Goal: Check status: Check status

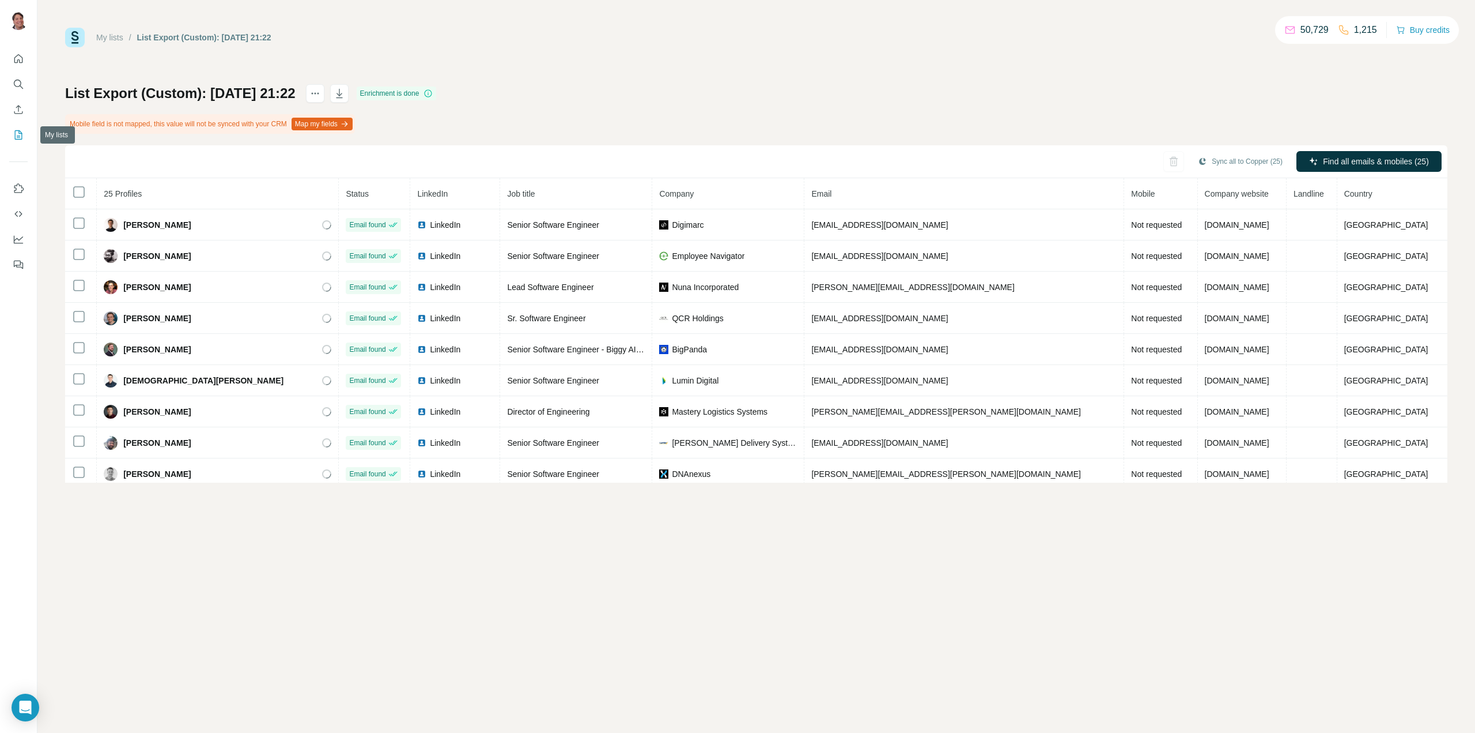
click at [15, 136] on icon "My lists" at bounding box center [18, 134] width 7 height 9
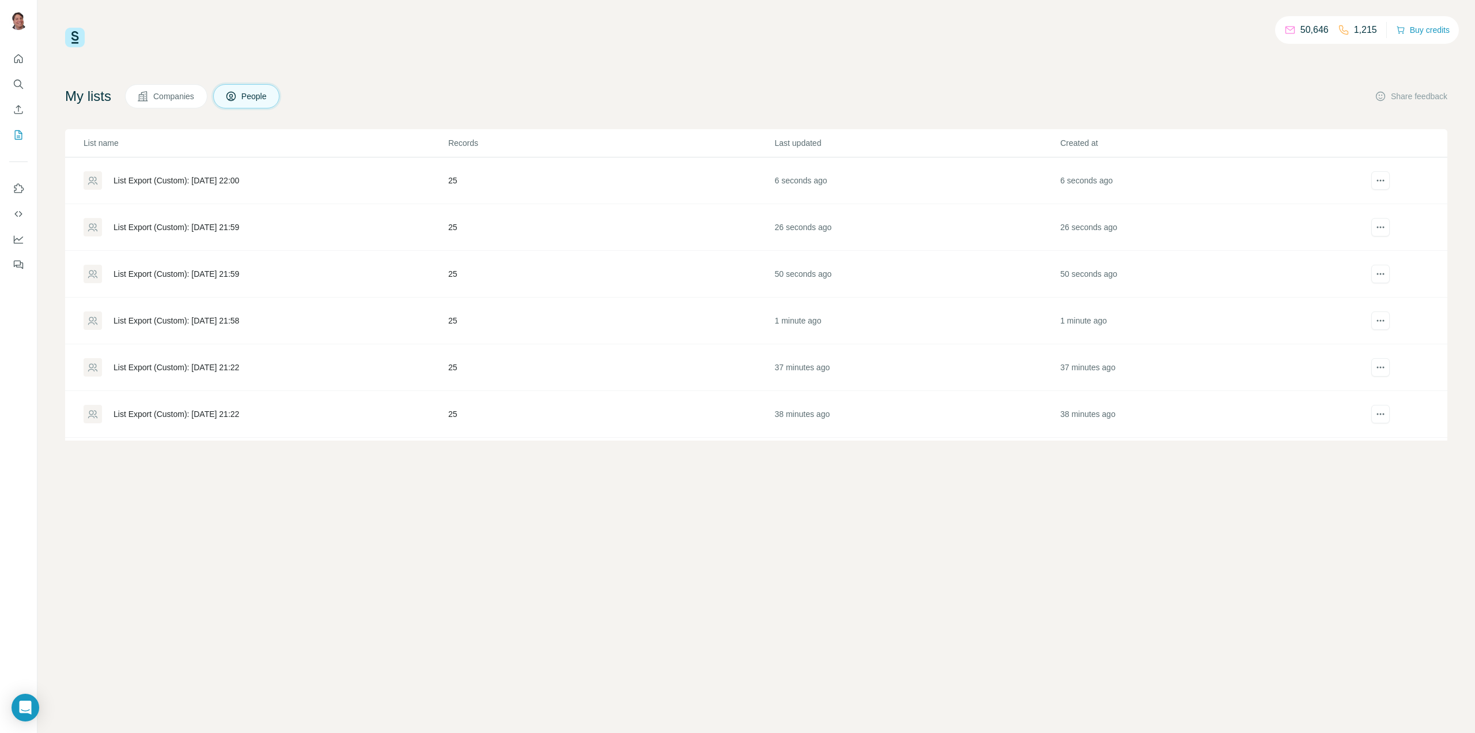
click at [223, 179] on div "List Export (Custom): [DATE] 22:00" at bounding box center [177, 181] width 126 height 12
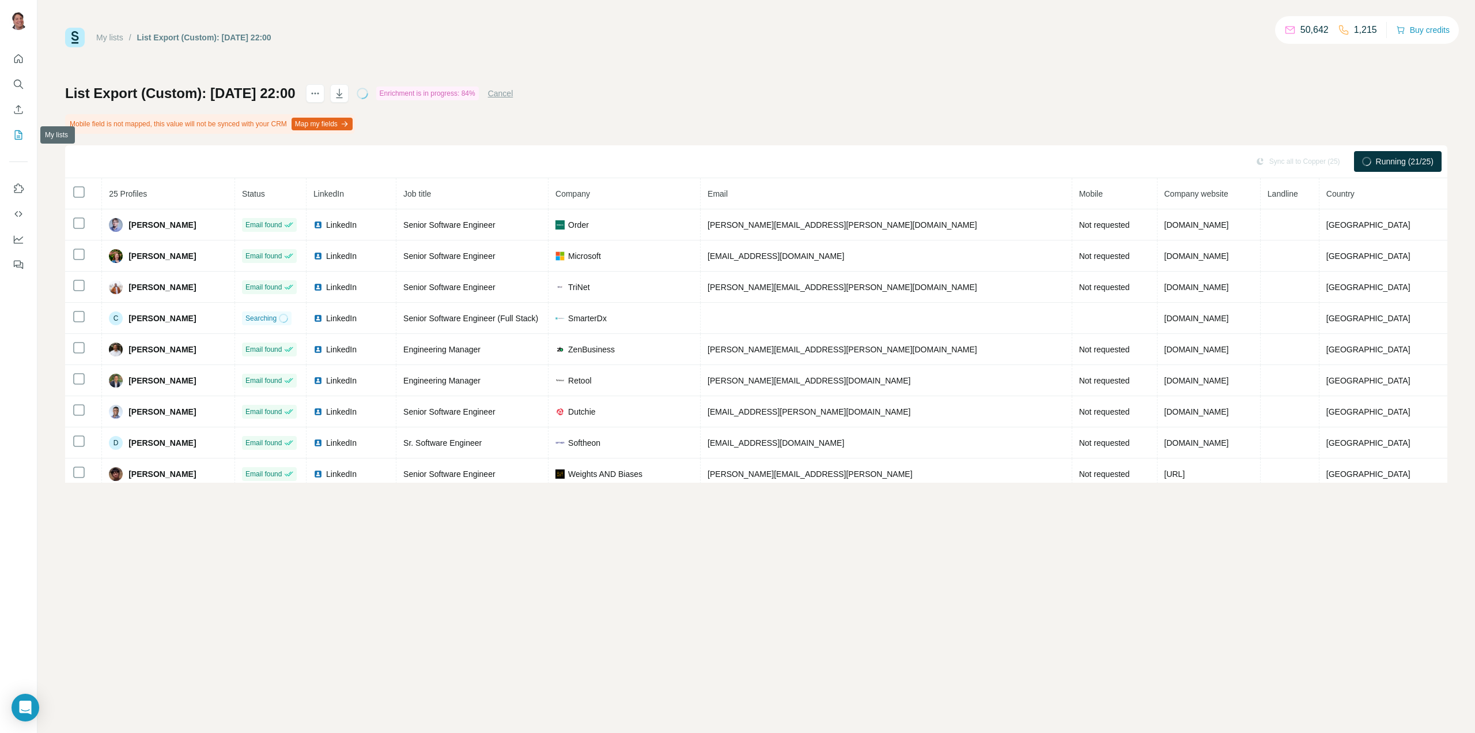
click at [20, 135] on icon "My lists" at bounding box center [19, 135] width 12 height 12
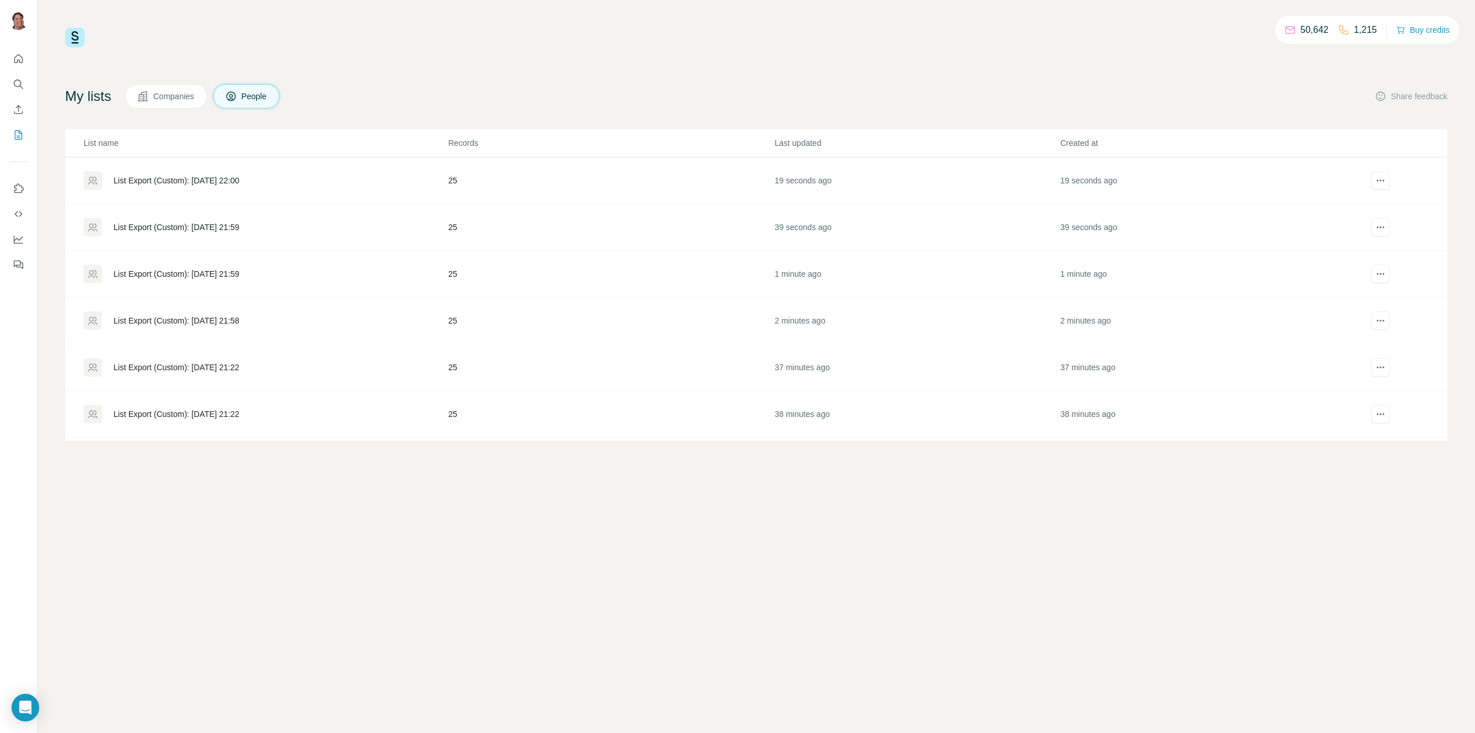
click at [223, 224] on div "List Export (Custom): [DATE] 21:59" at bounding box center [177, 227] width 126 height 12
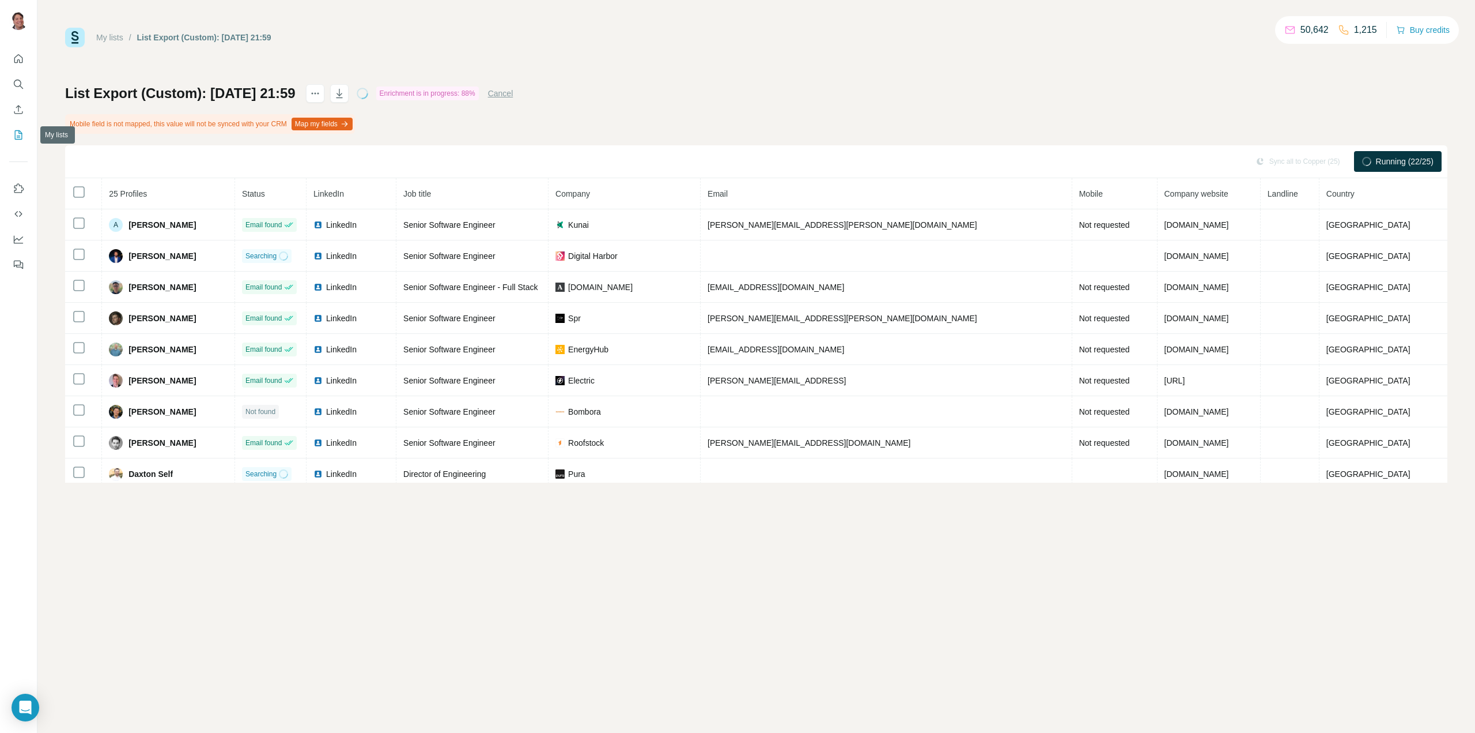
click at [20, 132] on icon "My lists" at bounding box center [19, 135] width 12 height 12
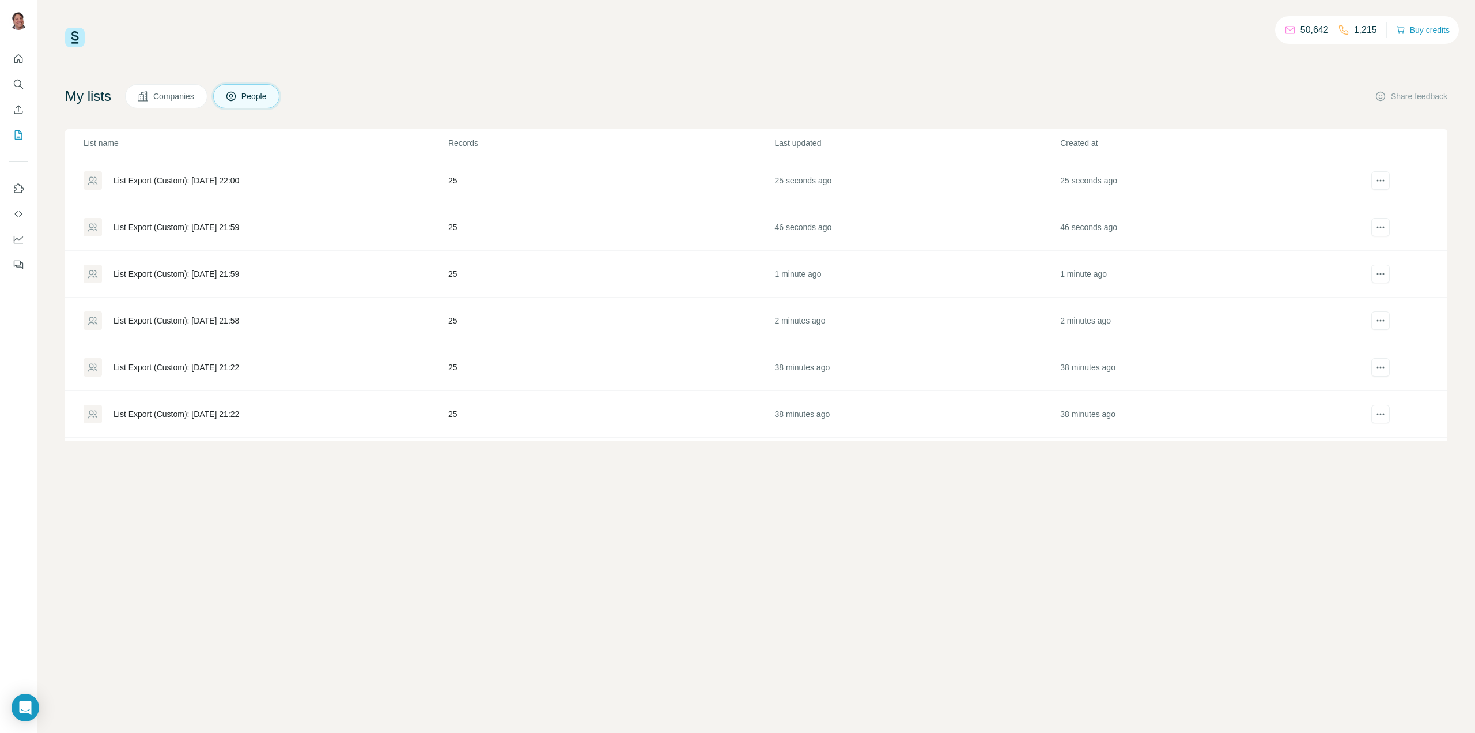
click at [220, 274] on div "List Export (Custom): [DATE] 21:59" at bounding box center [177, 274] width 126 height 12
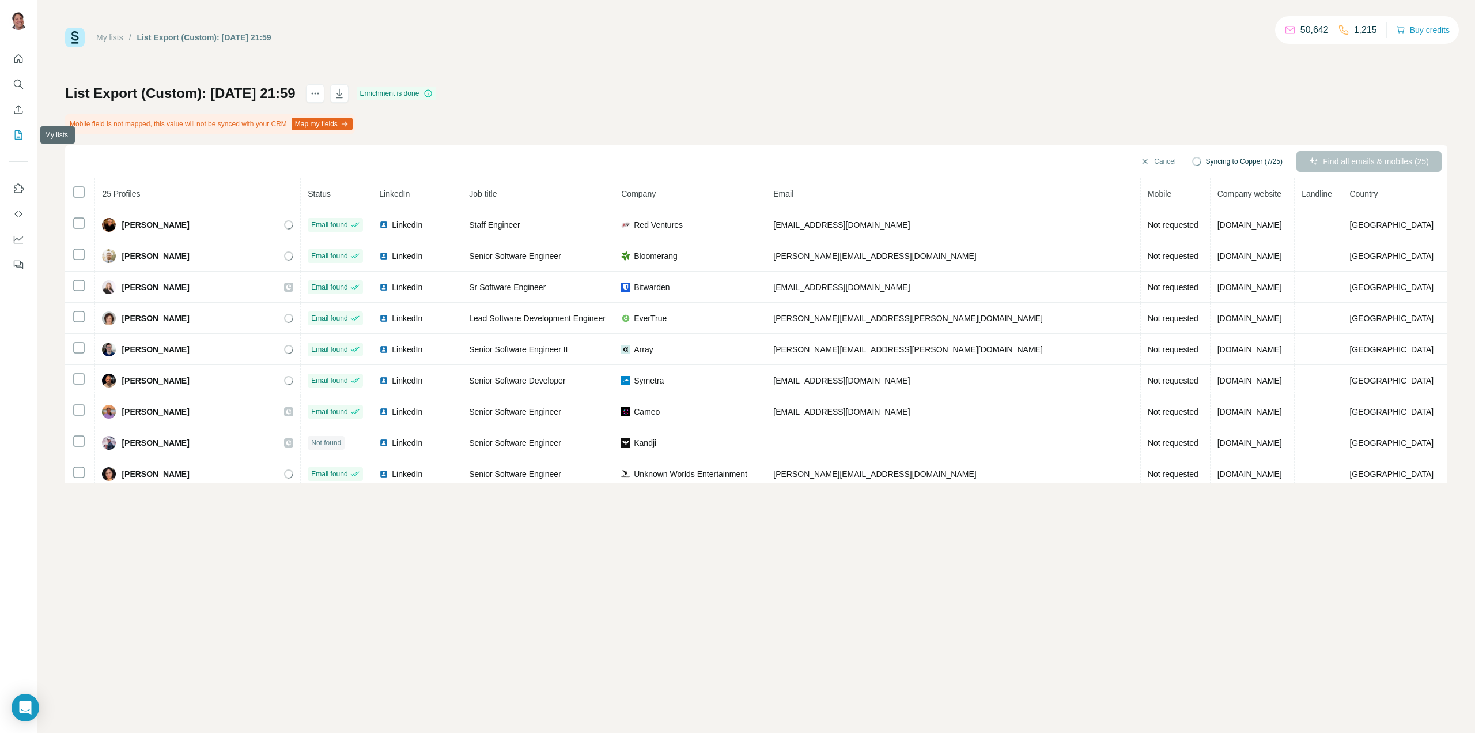
click at [18, 139] on icon "My lists" at bounding box center [18, 134] width 7 height 9
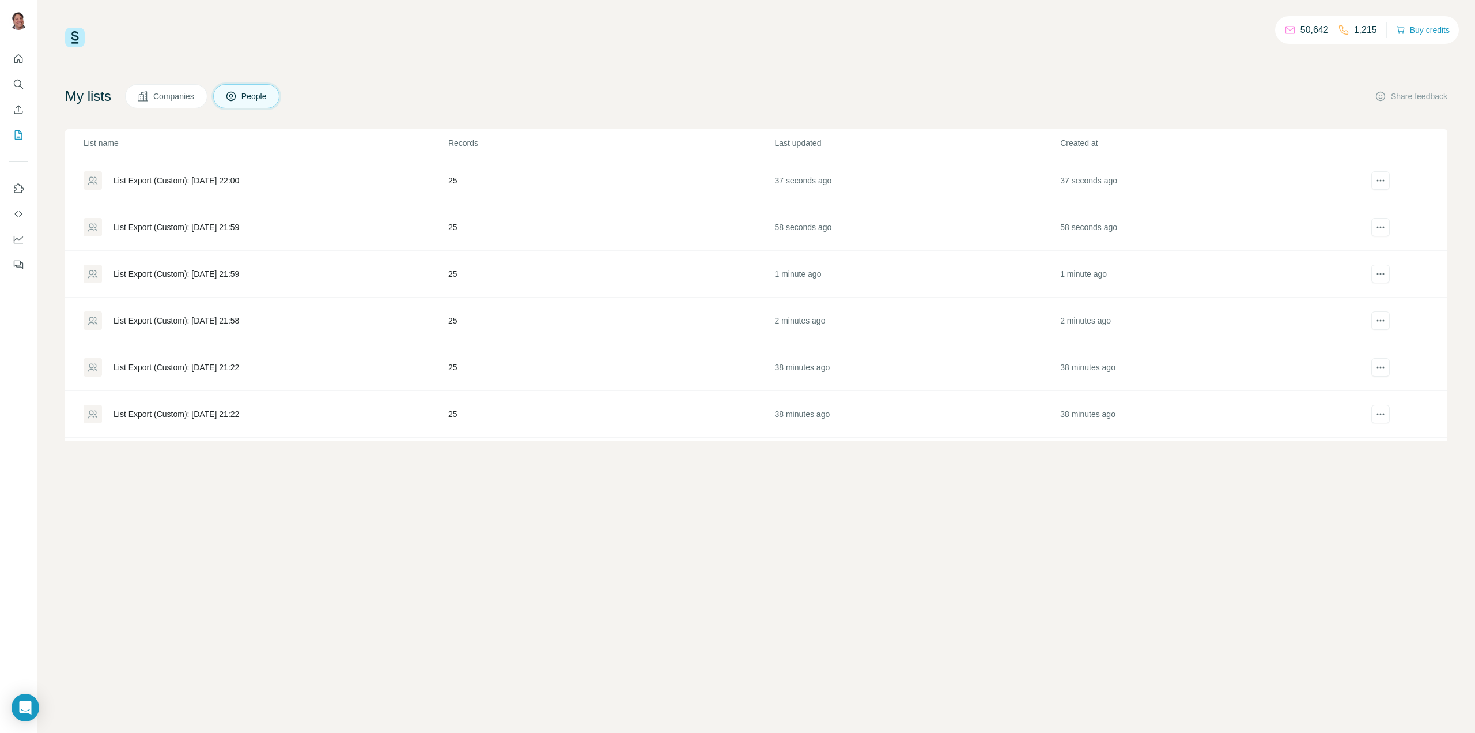
click at [239, 176] on div "List Export (Custom): [DATE] 22:00" at bounding box center [177, 181] width 126 height 12
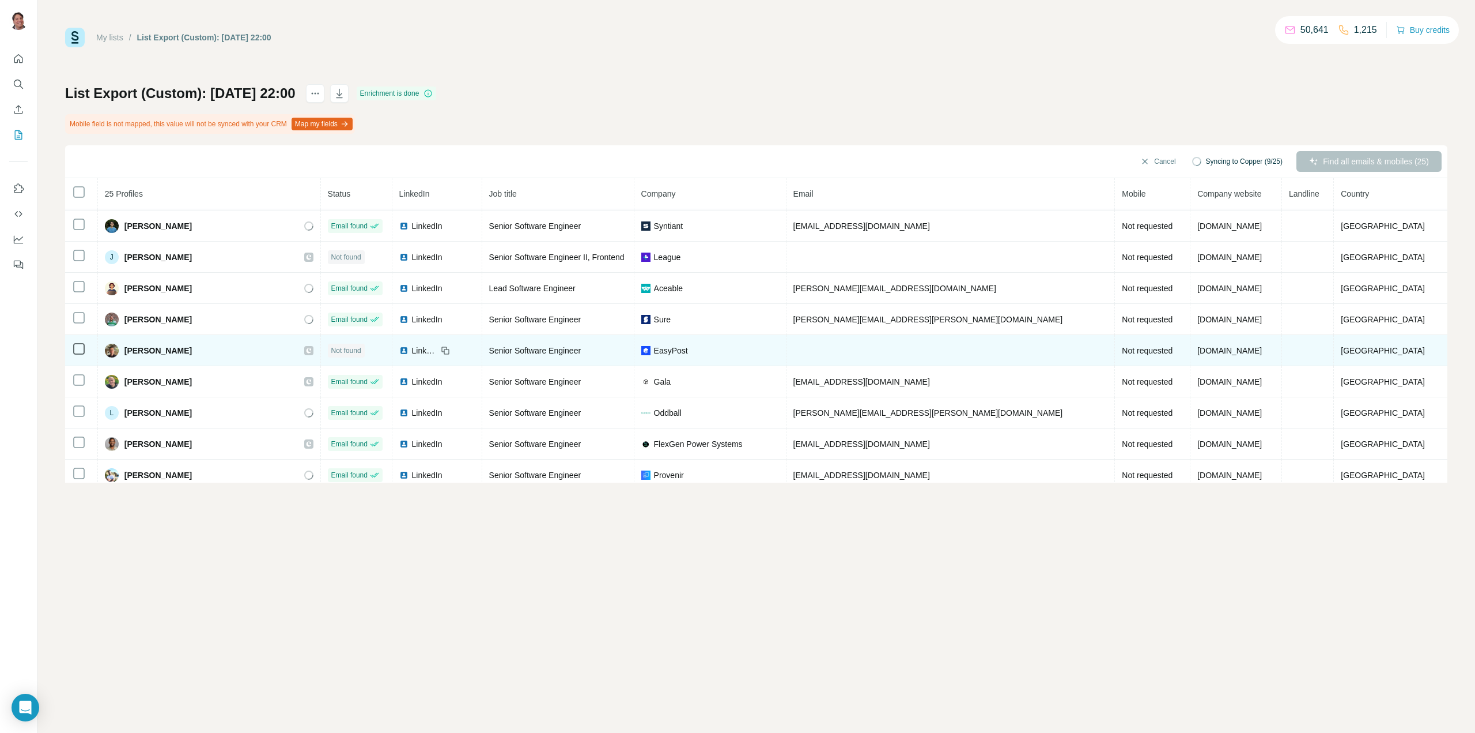
scroll to position [505, 0]
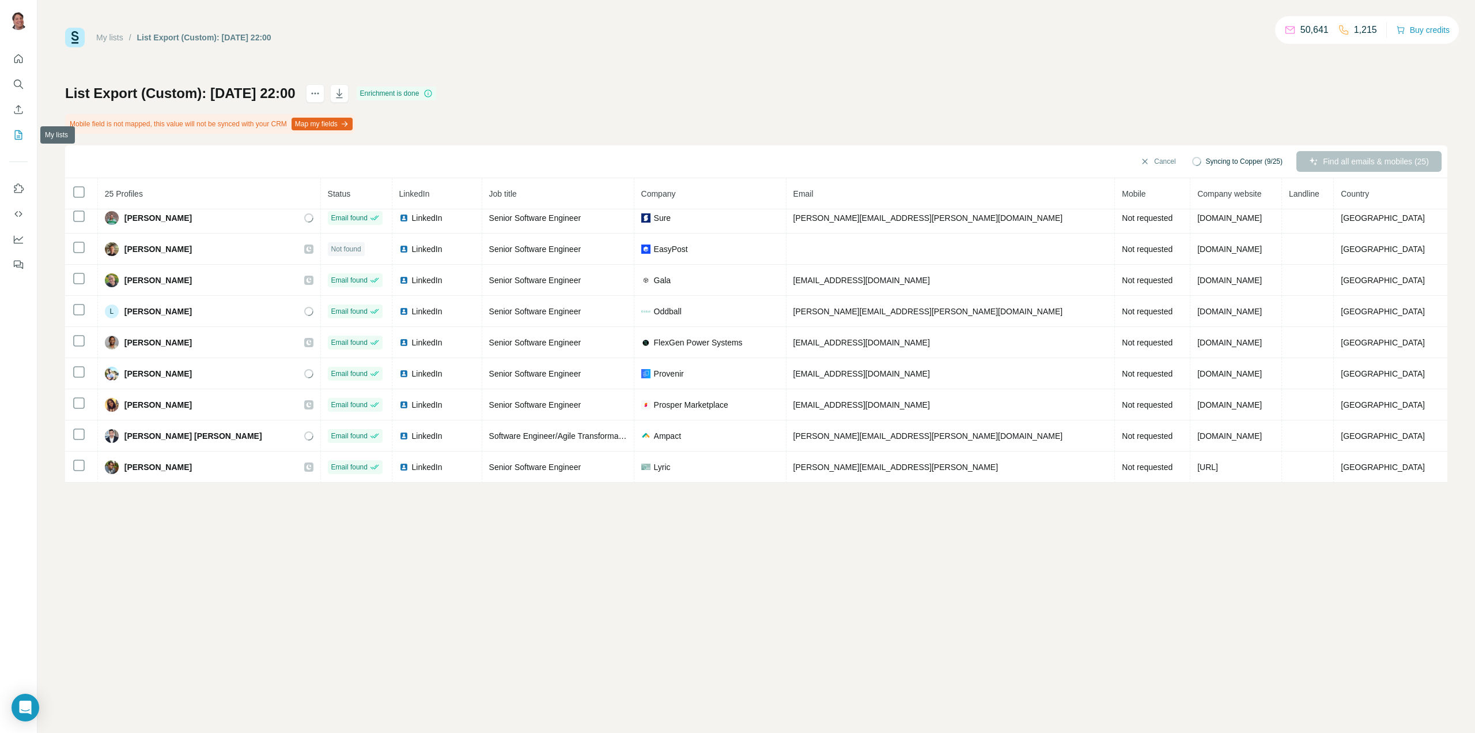
click at [20, 133] on icon "My lists" at bounding box center [20, 133] width 6 height 7
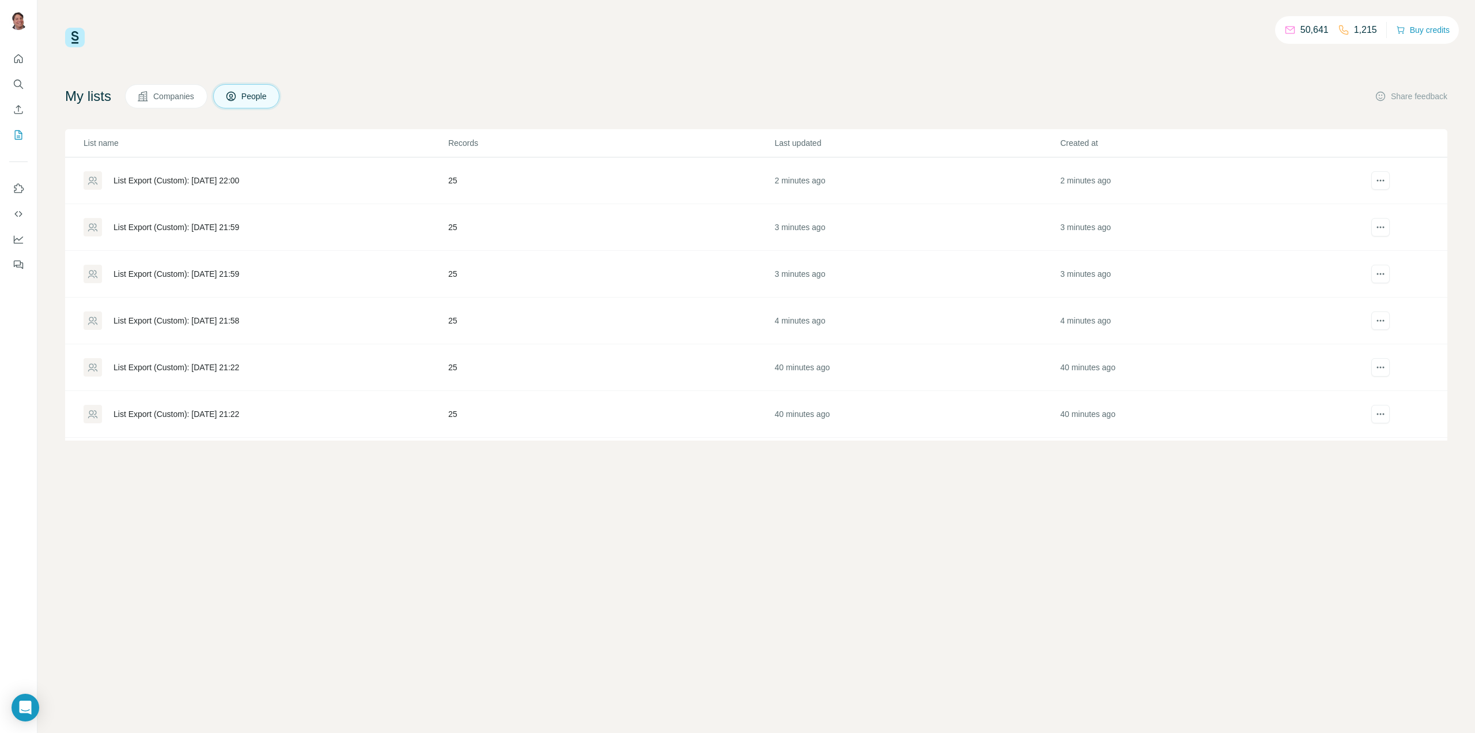
click at [221, 177] on div "List Export (Custom): [DATE] 22:00" at bounding box center [177, 181] width 126 height 12
